Goal: Navigation & Orientation: Find specific page/section

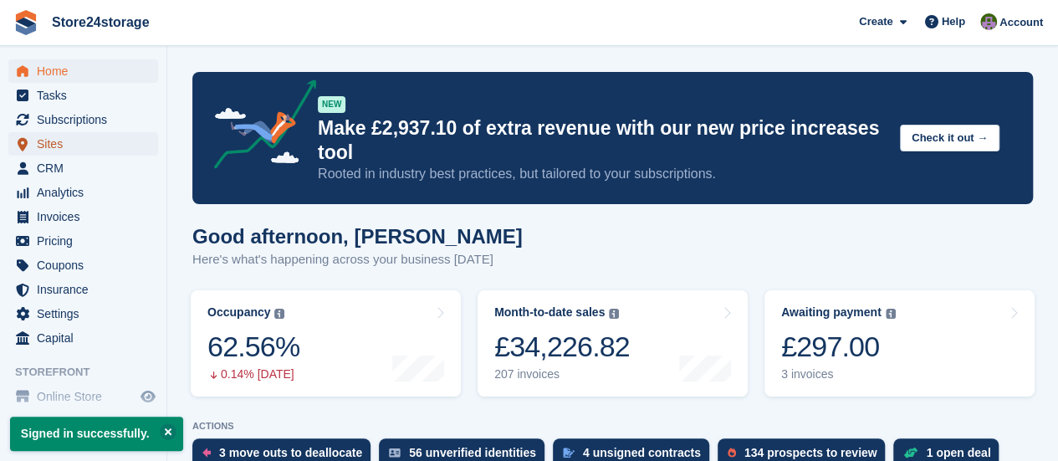
click at [75, 149] on span "Sites" at bounding box center [87, 143] width 100 height 23
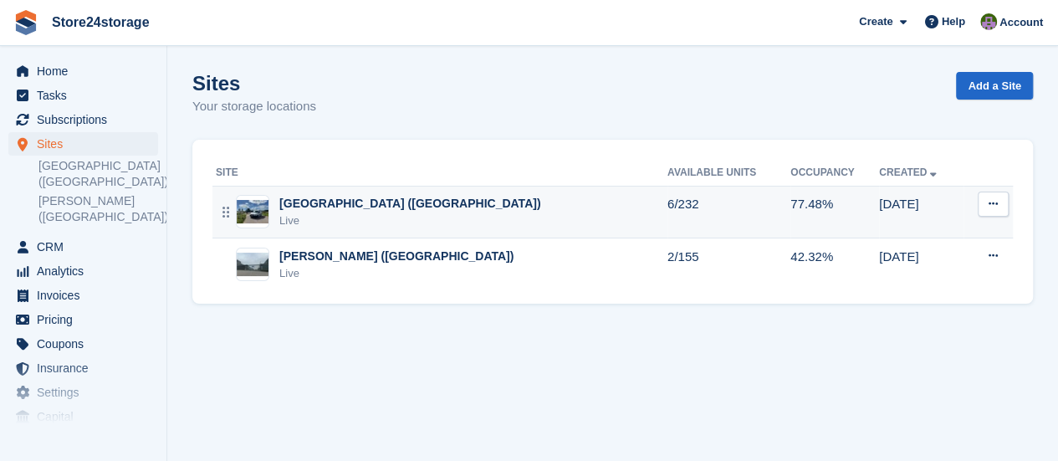
click at [378, 219] on div "Live" at bounding box center [409, 220] width 261 height 17
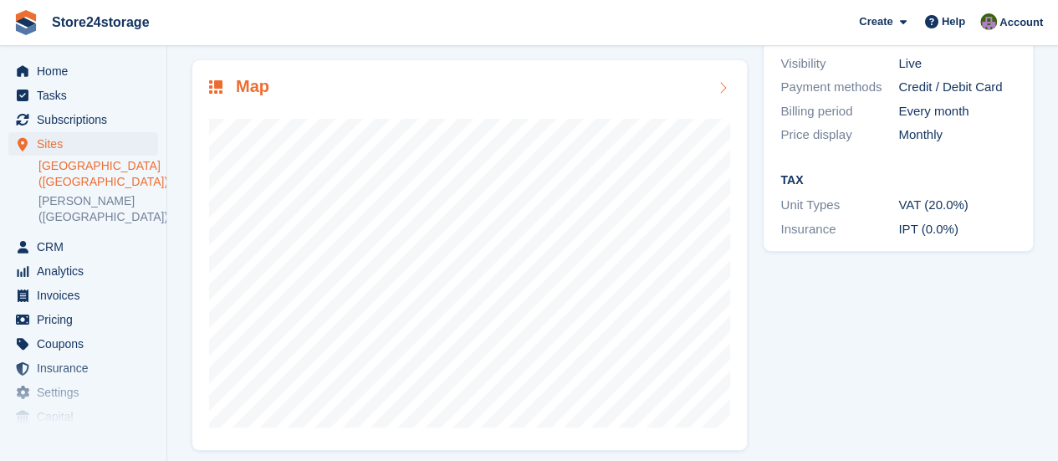
scroll to position [251, 0]
